Goal: Transaction & Acquisition: Purchase product/service

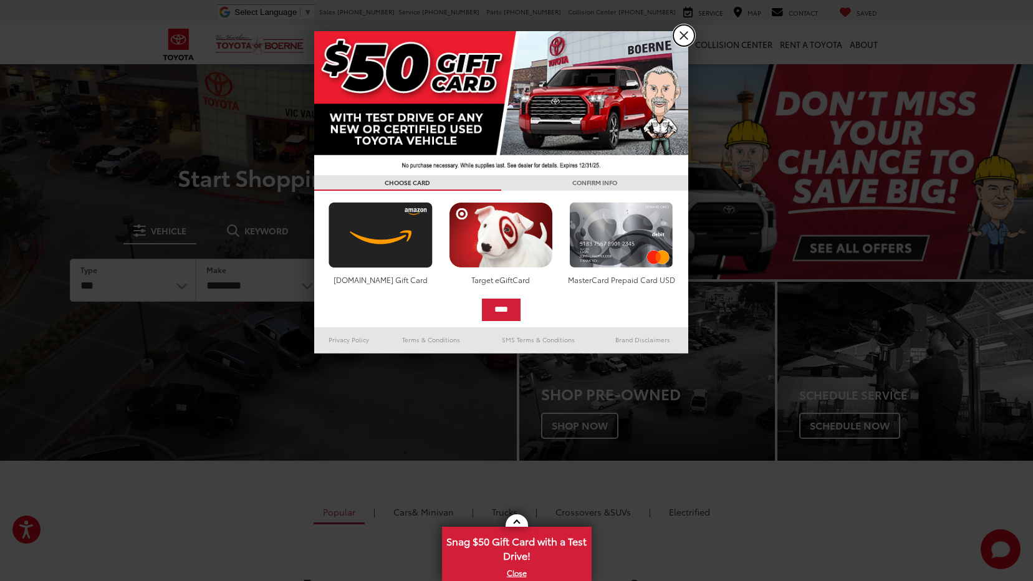
click at [682, 34] on link "X" at bounding box center [683, 35] width 21 height 21
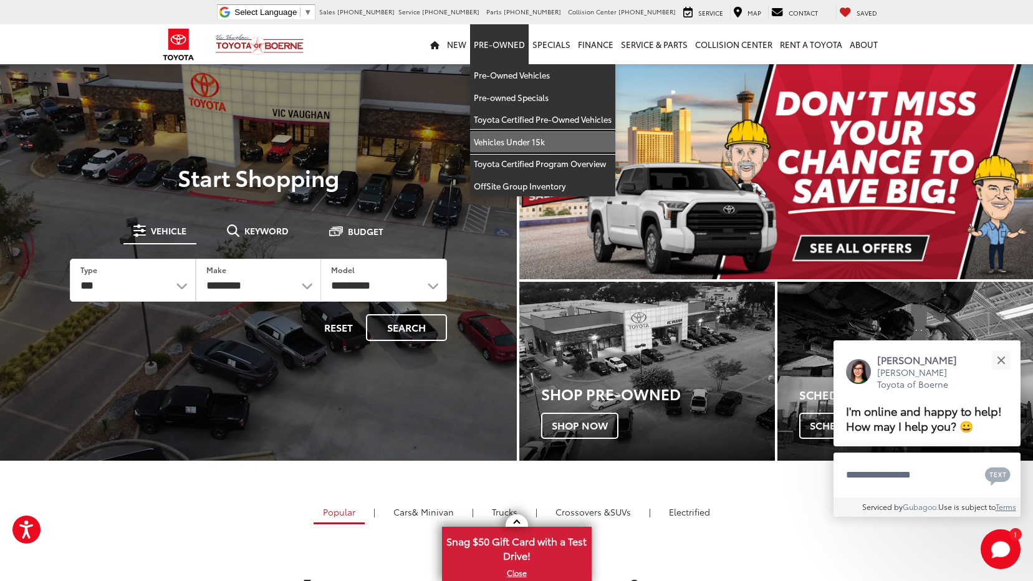
click at [517, 133] on link "Vehicles Under 15k" at bounding box center [542, 142] width 145 height 22
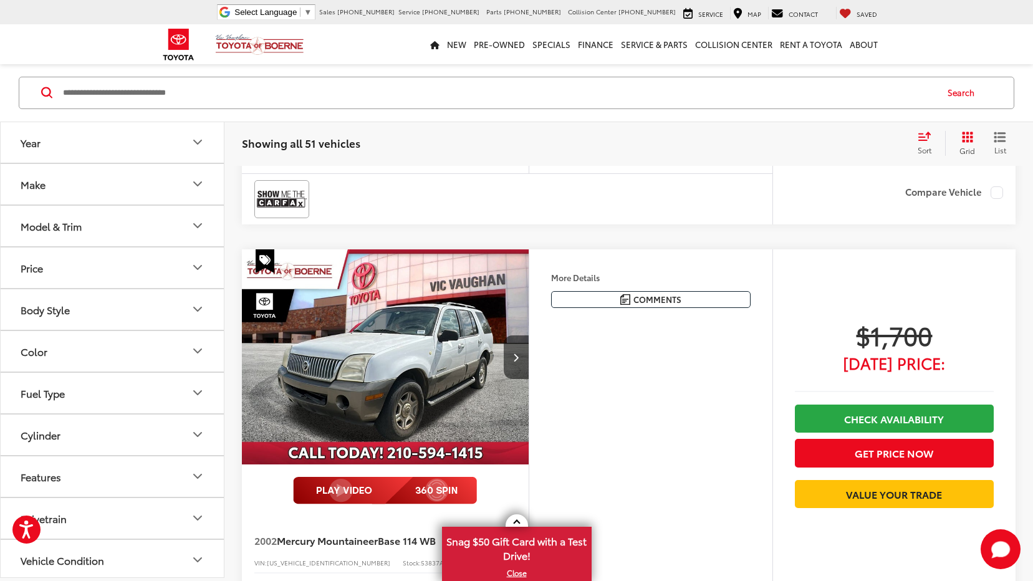
scroll to position [436, 0]
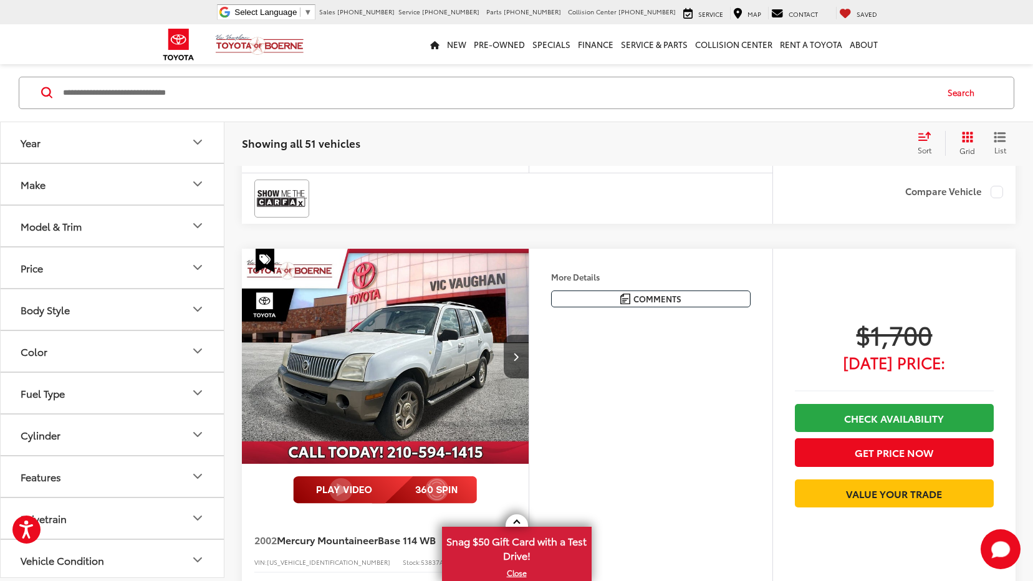
click at [103, 196] on button "Make" at bounding box center [113, 184] width 224 height 41
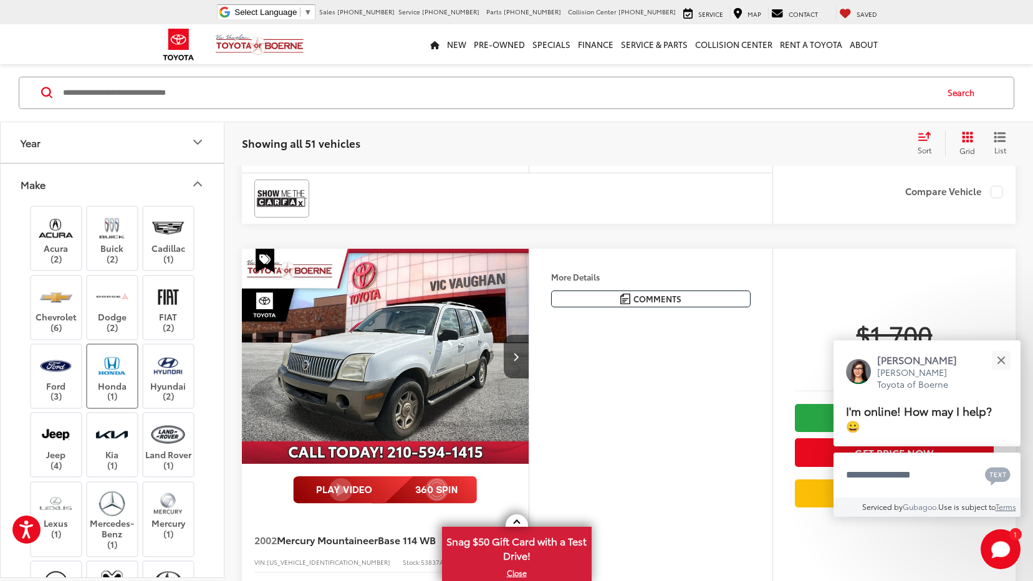
click at [88, 367] on label "Honda (1)" at bounding box center [112, 376] width 50 height 50
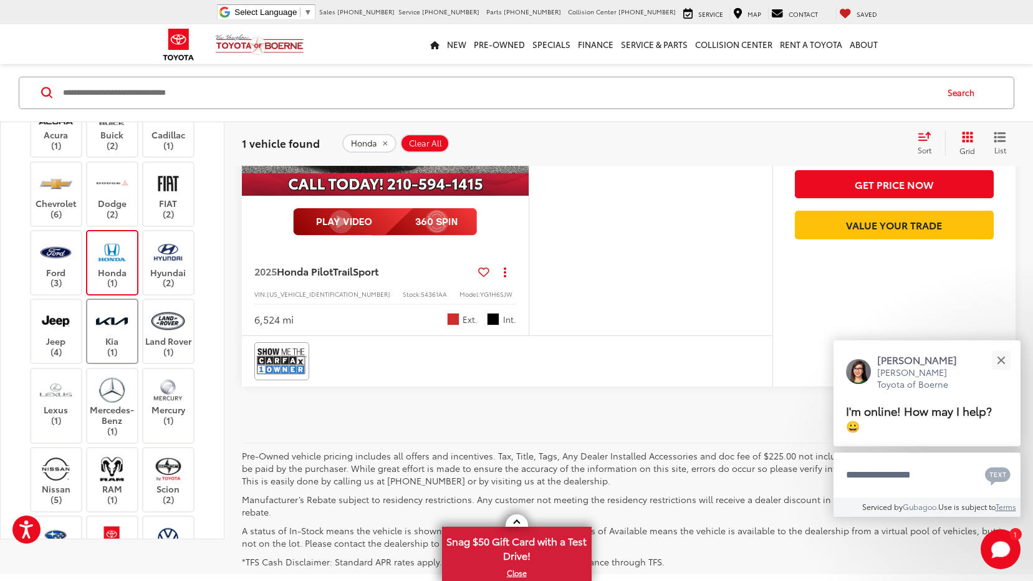
scroll to position [249, 0]
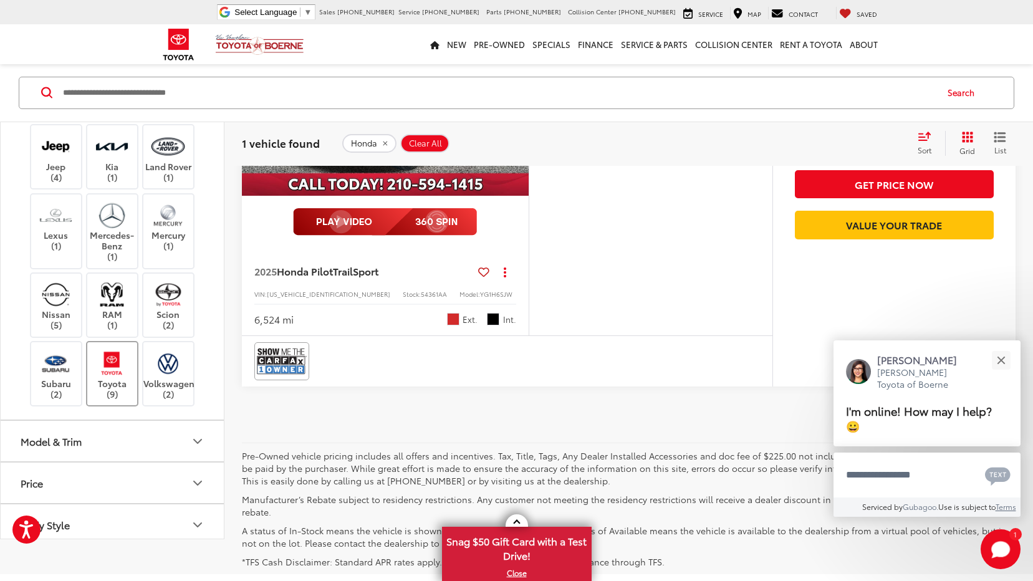
click at [108, 389] on label "Toyota (9)" at bounding box center [112, 373] width 50 height 50
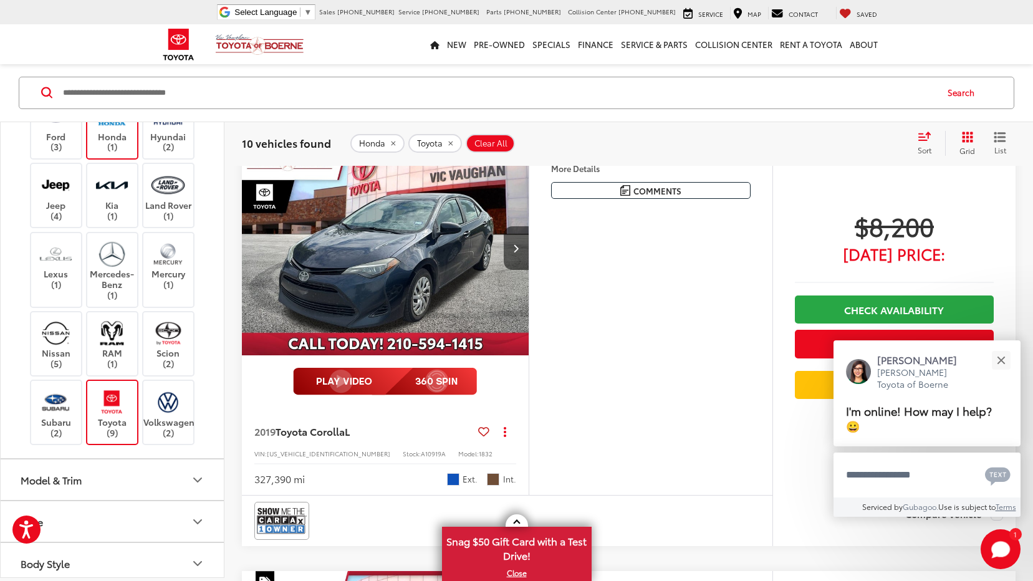
scroll to position [2243, 0]
click at [308, 431] on span "Toyota Corolla" at bounding box center [309, 431] width 69 height 14
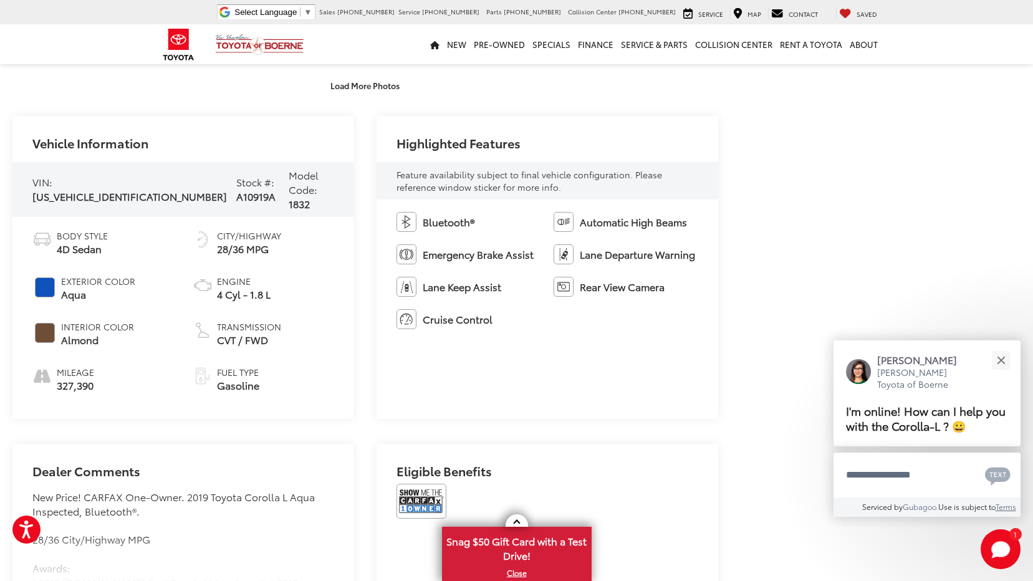
scroll to position [561, 0]
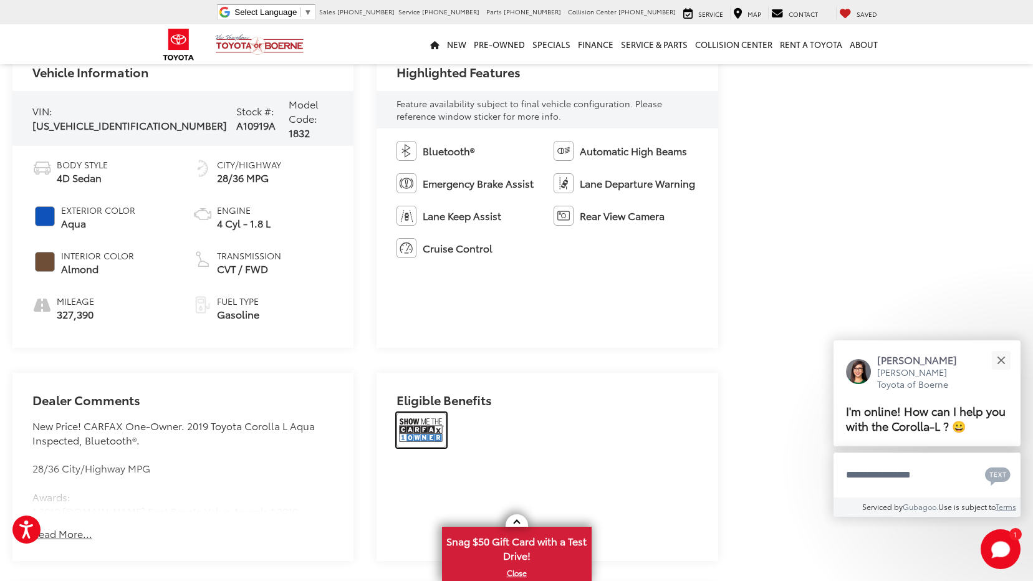
click at [423, 423] on img at bounding box center [421, 430] width 50 height 35
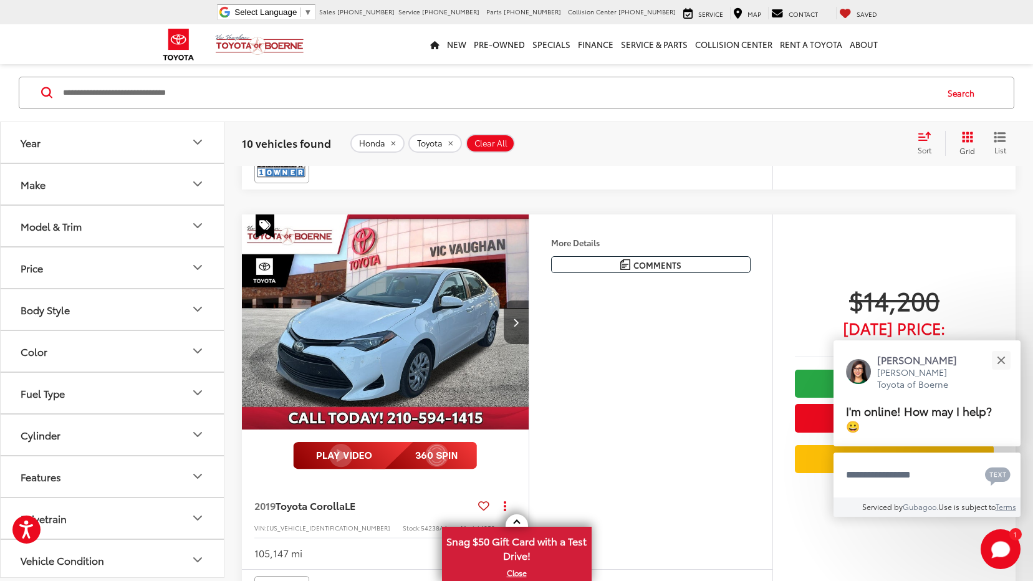
scroll to position [3513, 0]
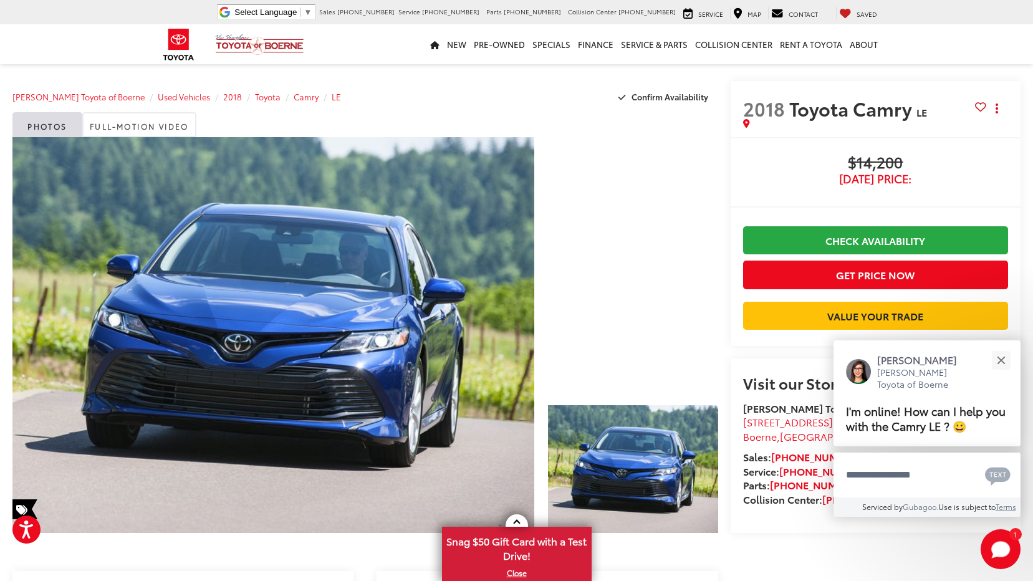
click at [610, 226] on div at bounding box center [633, 193] width 170 height 113
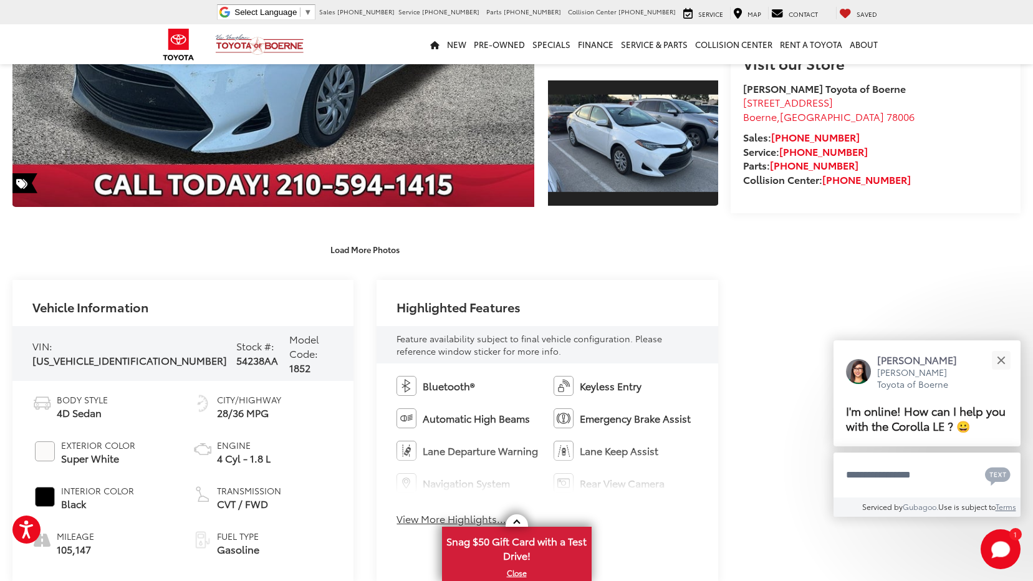
scroll to position [436, 0]
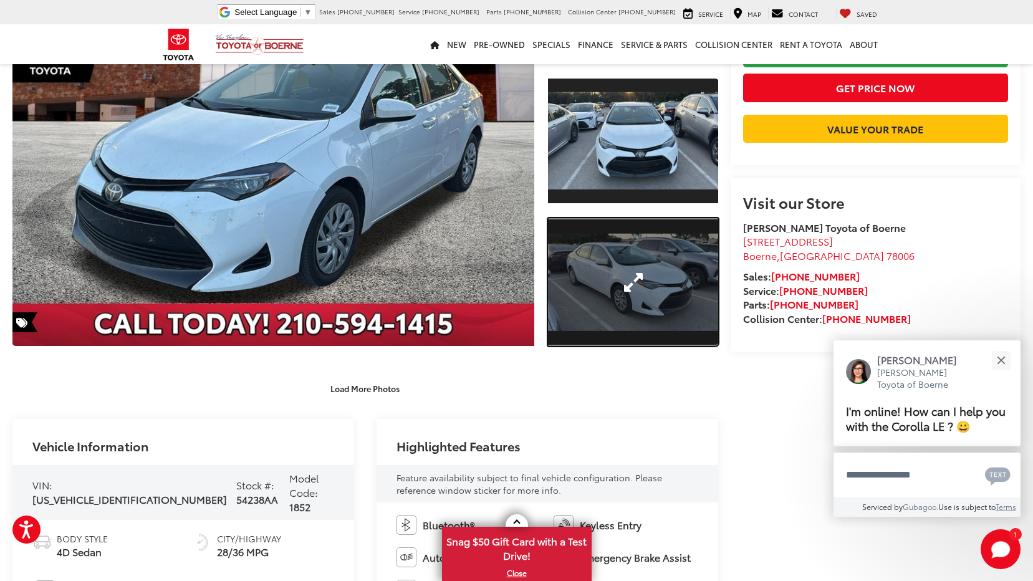
click at [609, 293] on link "Expand Photo 2" at bounding box center [633, 281] width 170 height 127
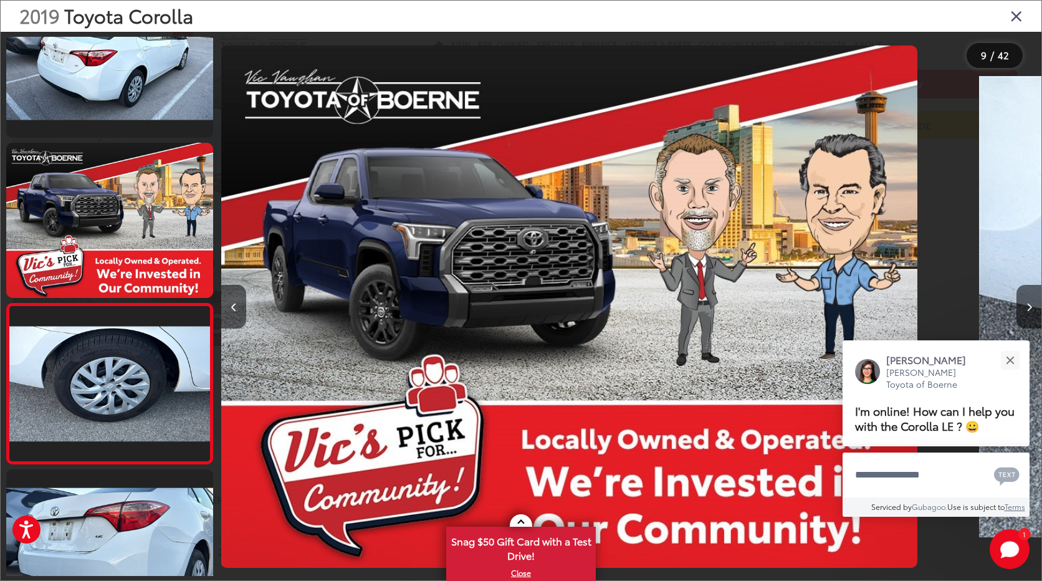
scroll to position [0, 0]
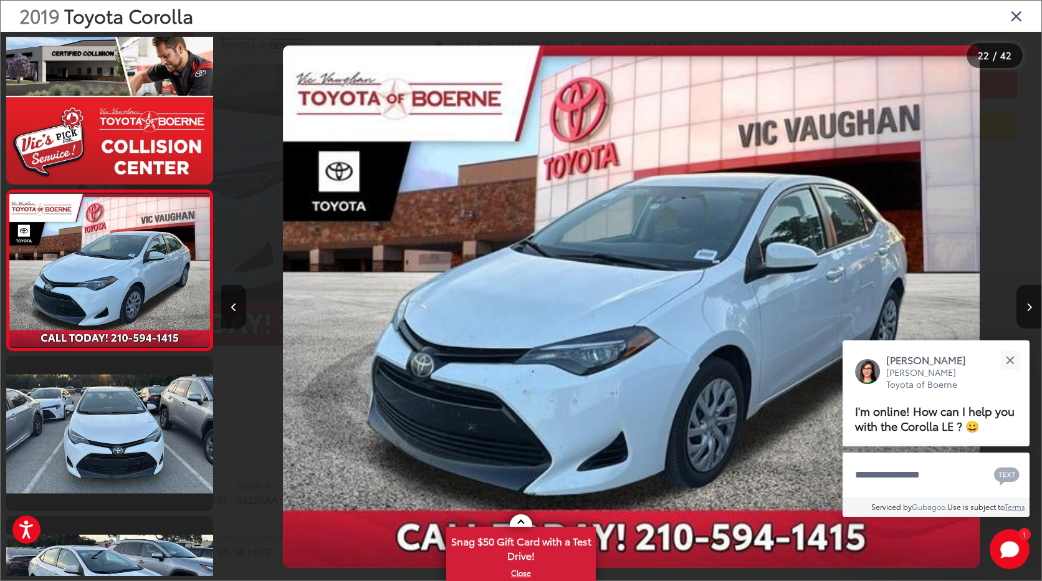
click at [1020, 21] on icon "Close gallery" at bounding box center [1016, 15] width 12 height 16
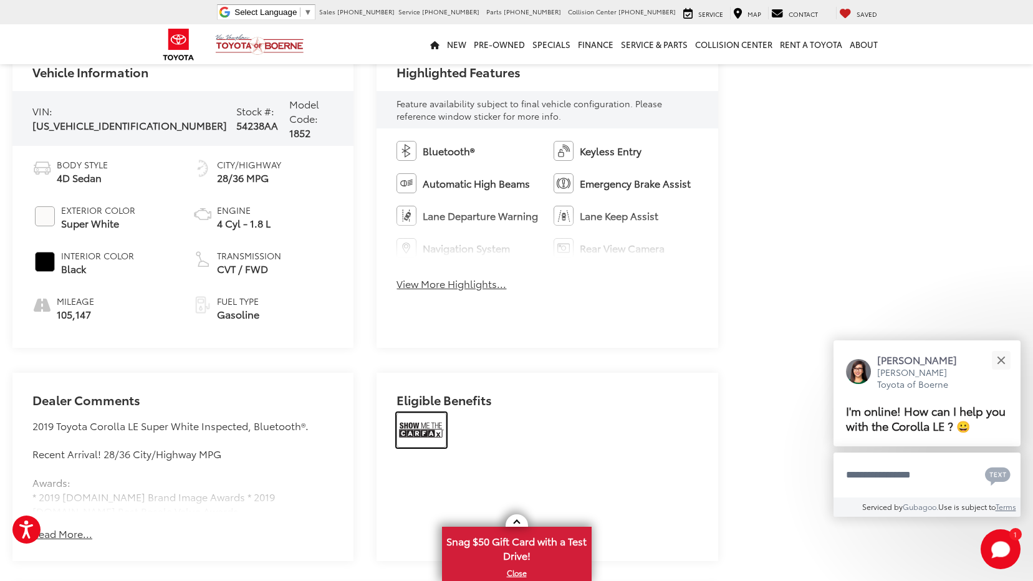
click at [422, 426] on img at bounding box center [421, 430] width 50 height 35
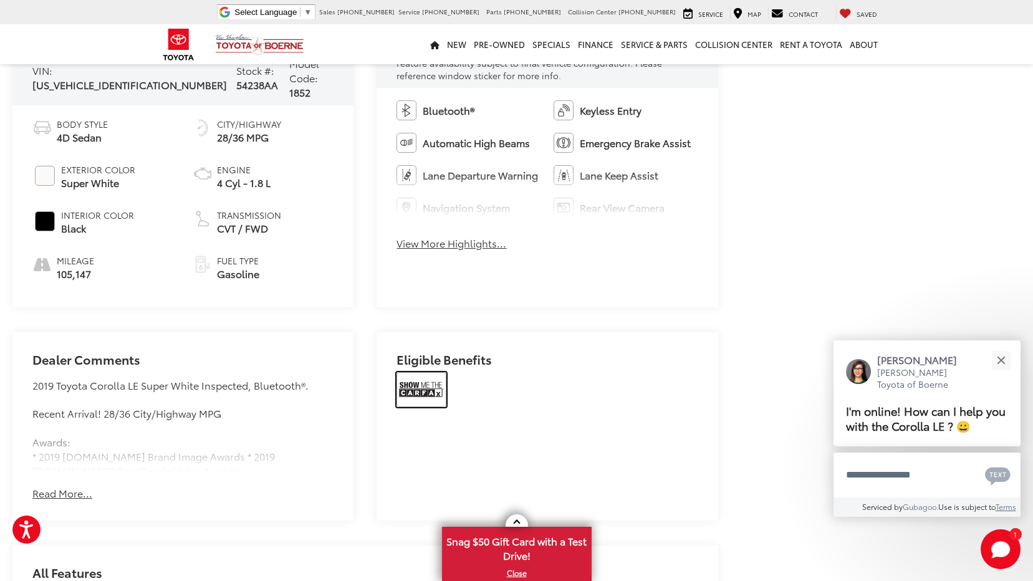
scroll to position [623, 0]
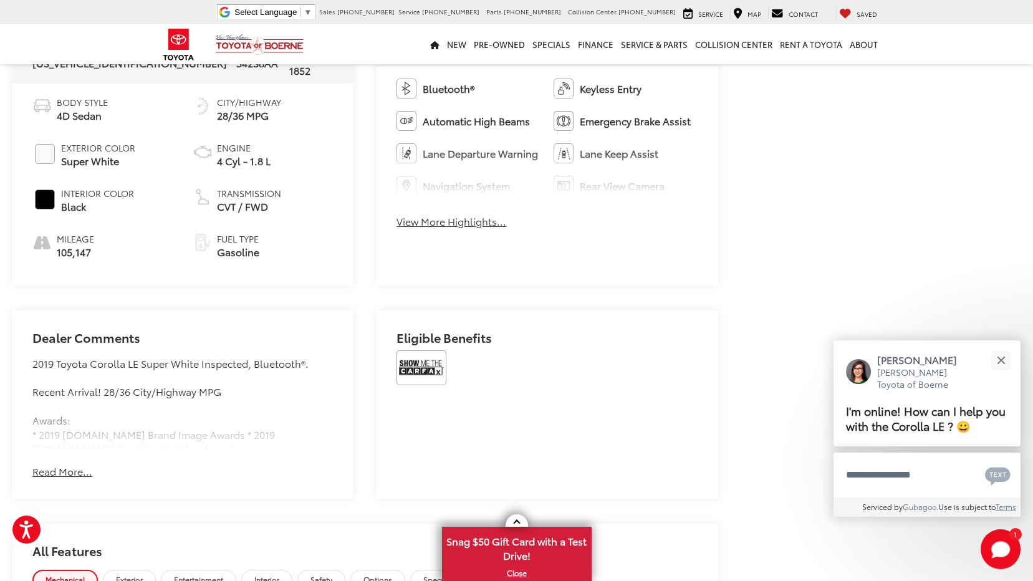
click at [80, 464] on button "Read More..." at bounding box center [62, 471] width 60 height 14
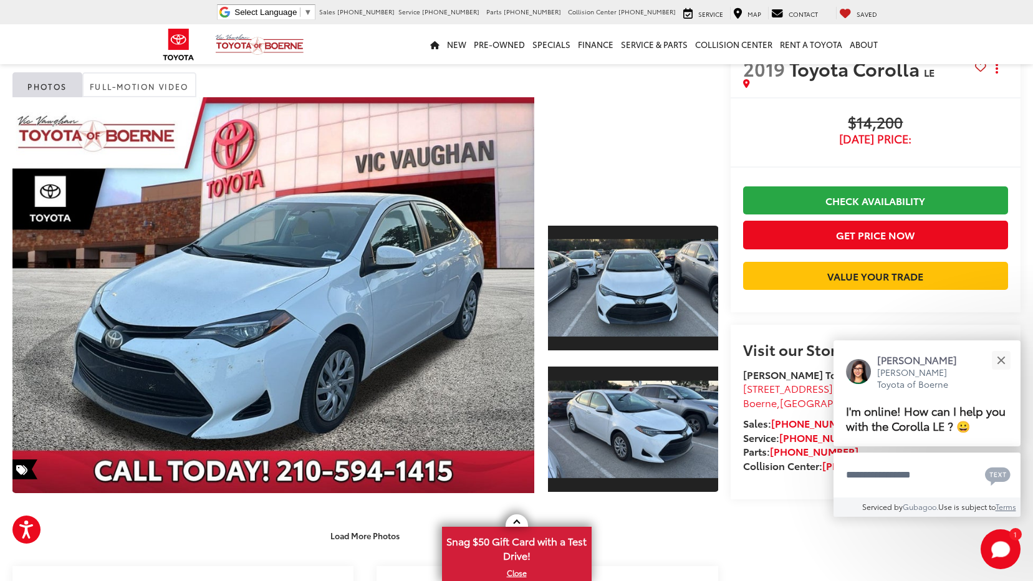
scroll to position [62, 0]
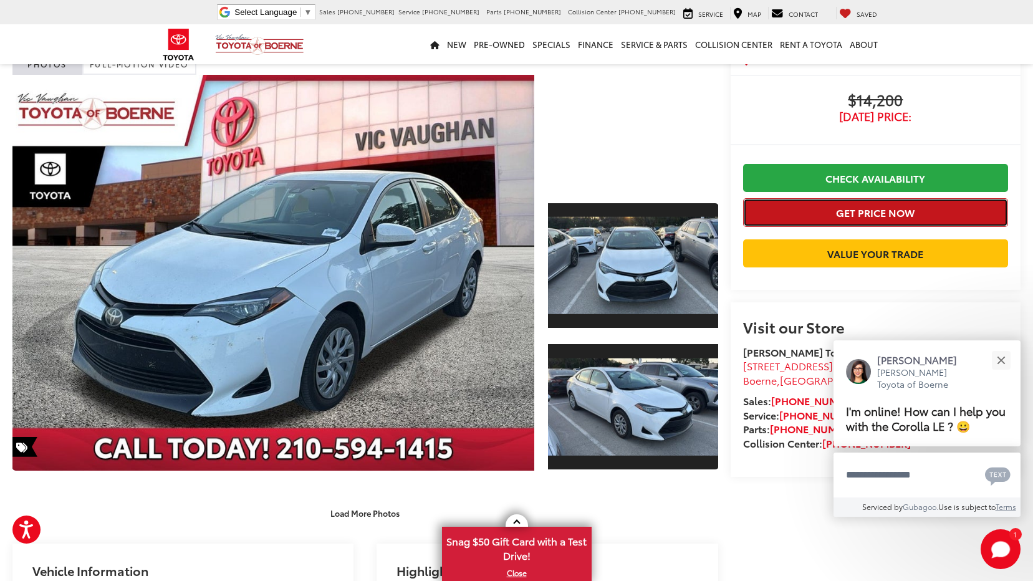
click at [838, 217] on button "Get Price Now" at bounding box center [875, 212] width 265 height 28
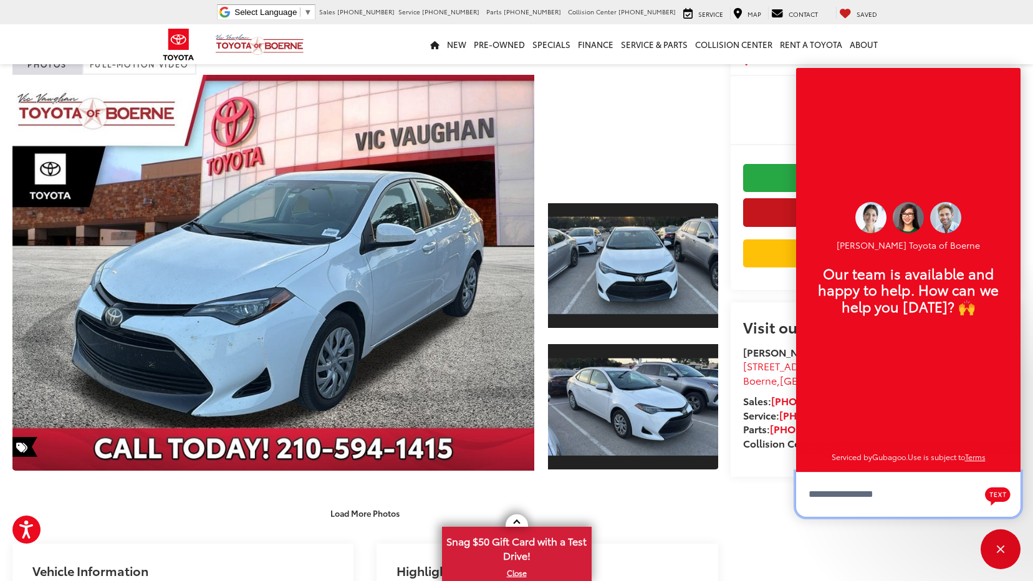
scroll to position [15, 0]
click at [994, 542] on div "Close" at bounding box center [1000, 549] width 40 height 40
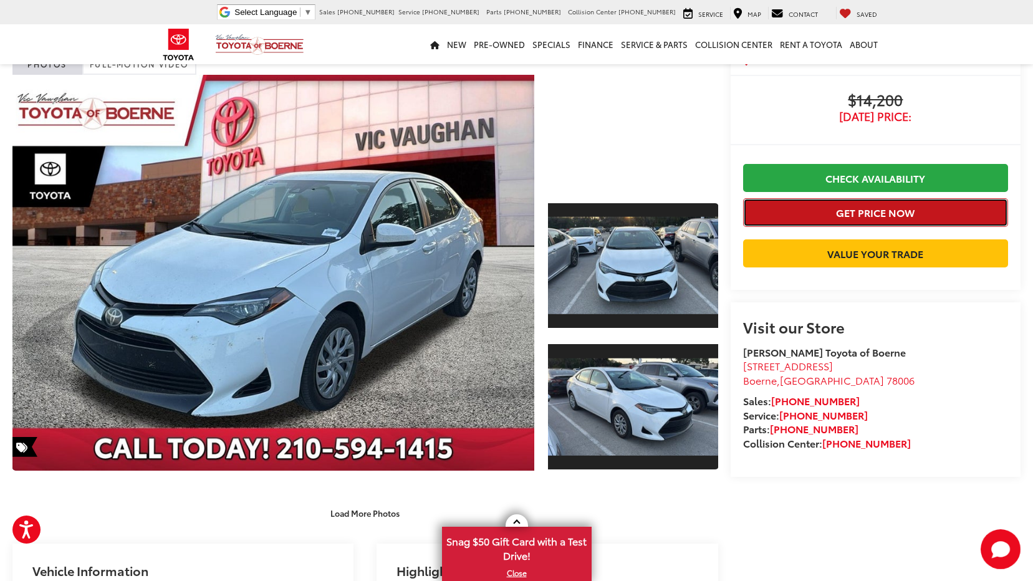
click at [827, 210] on button "Get Price Now" at bounding box center [875, 212] width 265 height 28
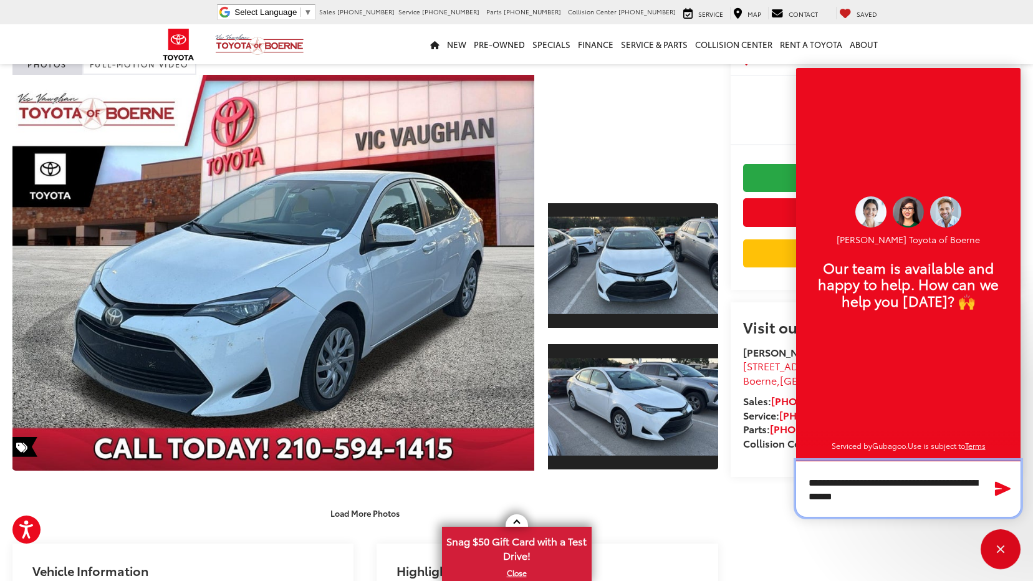
type textarea "**********"
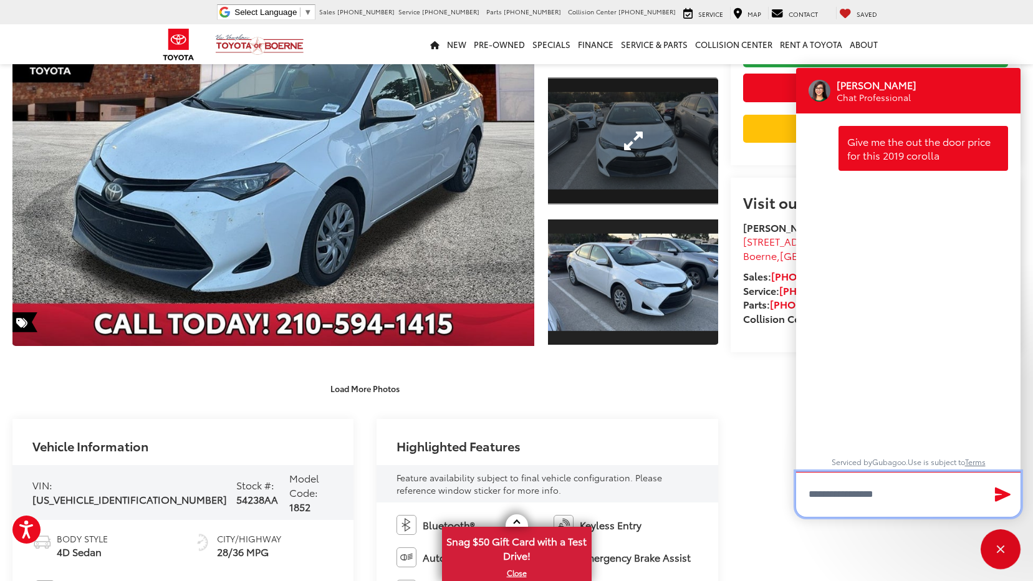
scroll to position [0, 0]
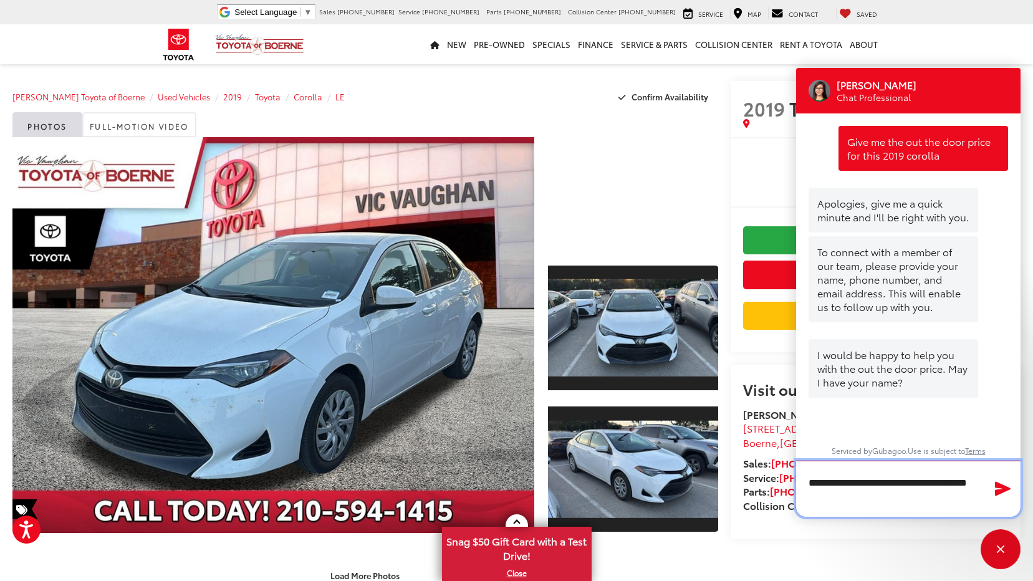
type textarea "**********"
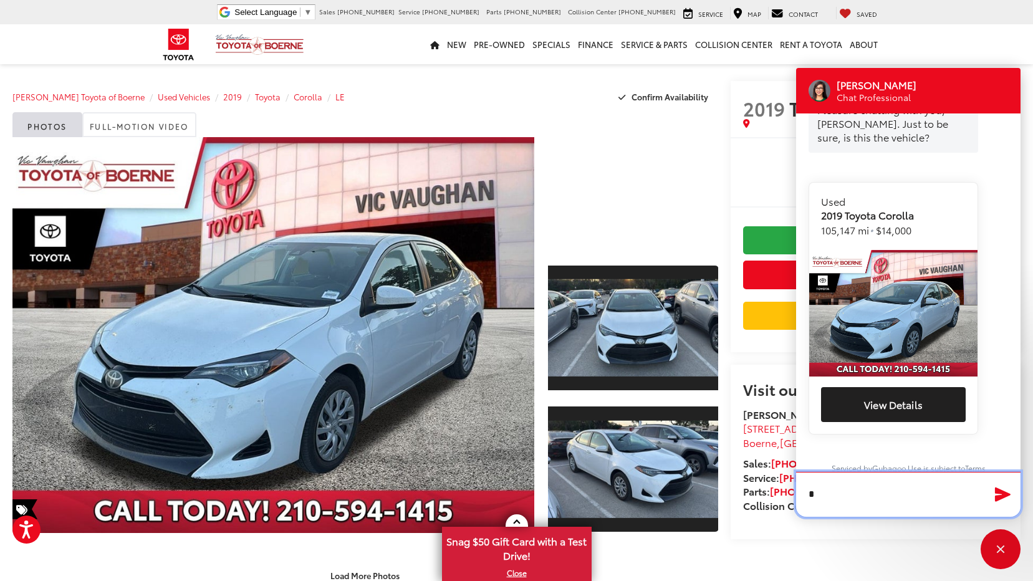
scroll to position [394, 0]
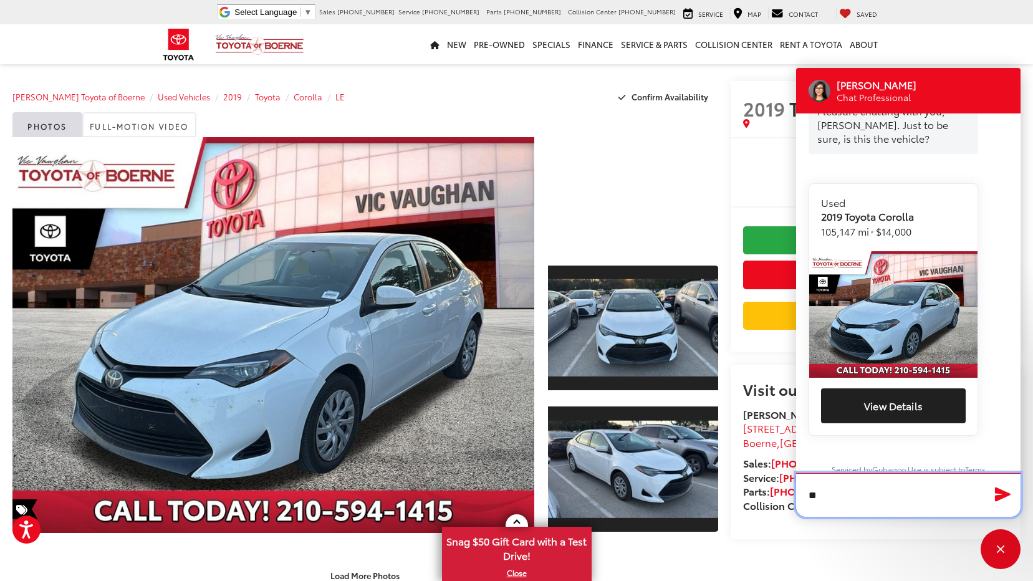
type textarea "***"
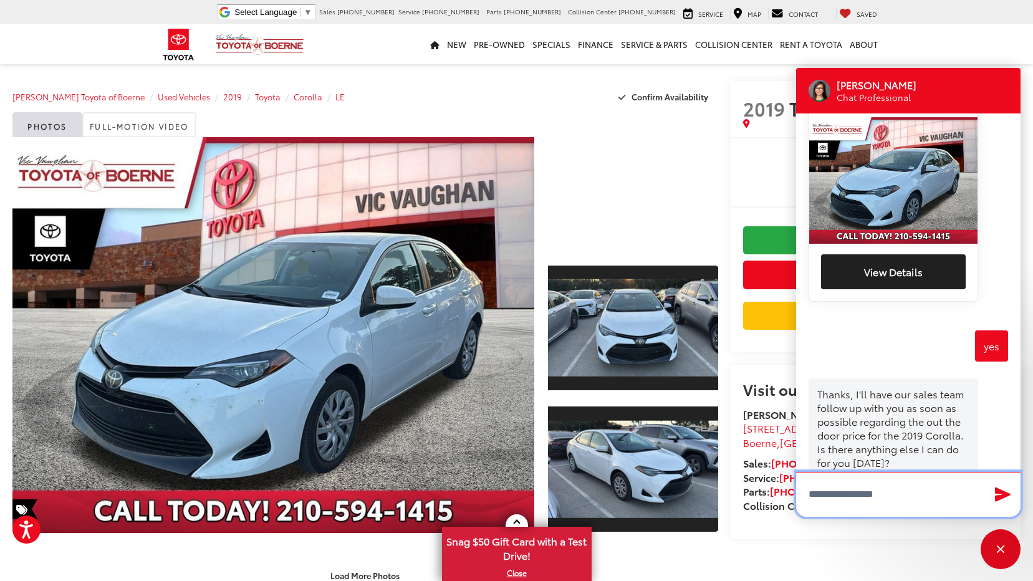
scroll to position [560, 0]
